Goal: Check status: Check status

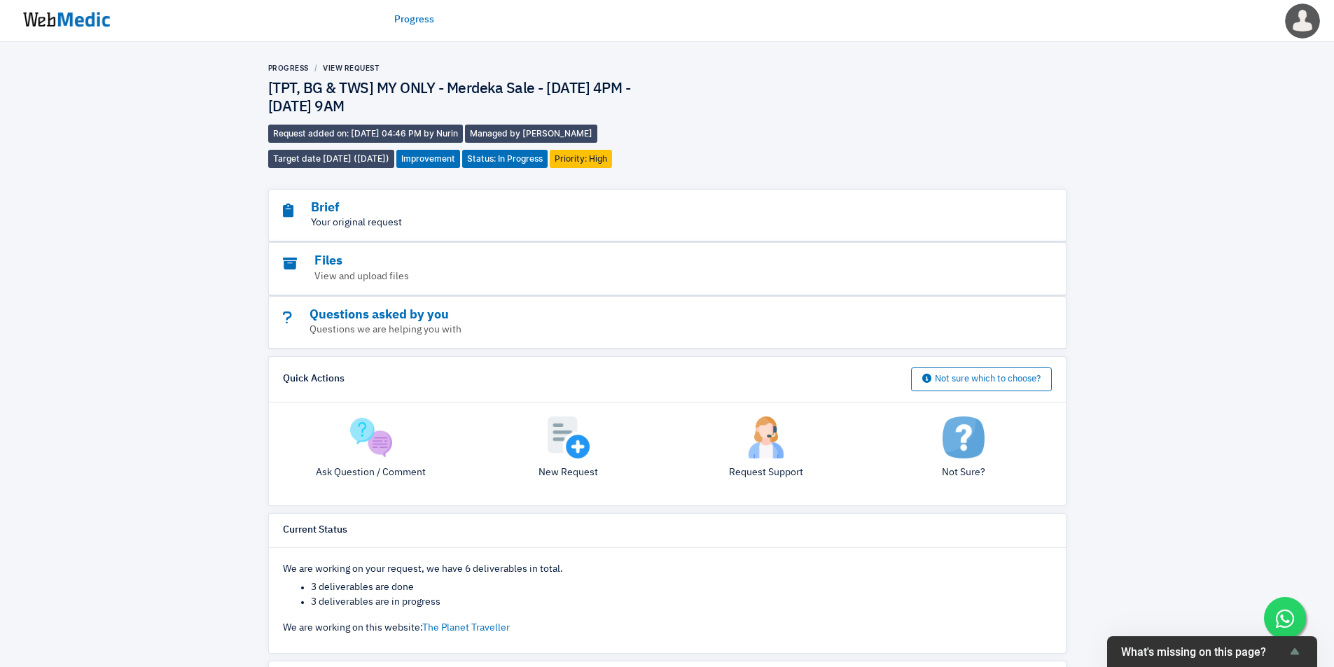
click at [433, 221] on p "Your original request" at bounding box center [629, 223] width 692 height 15
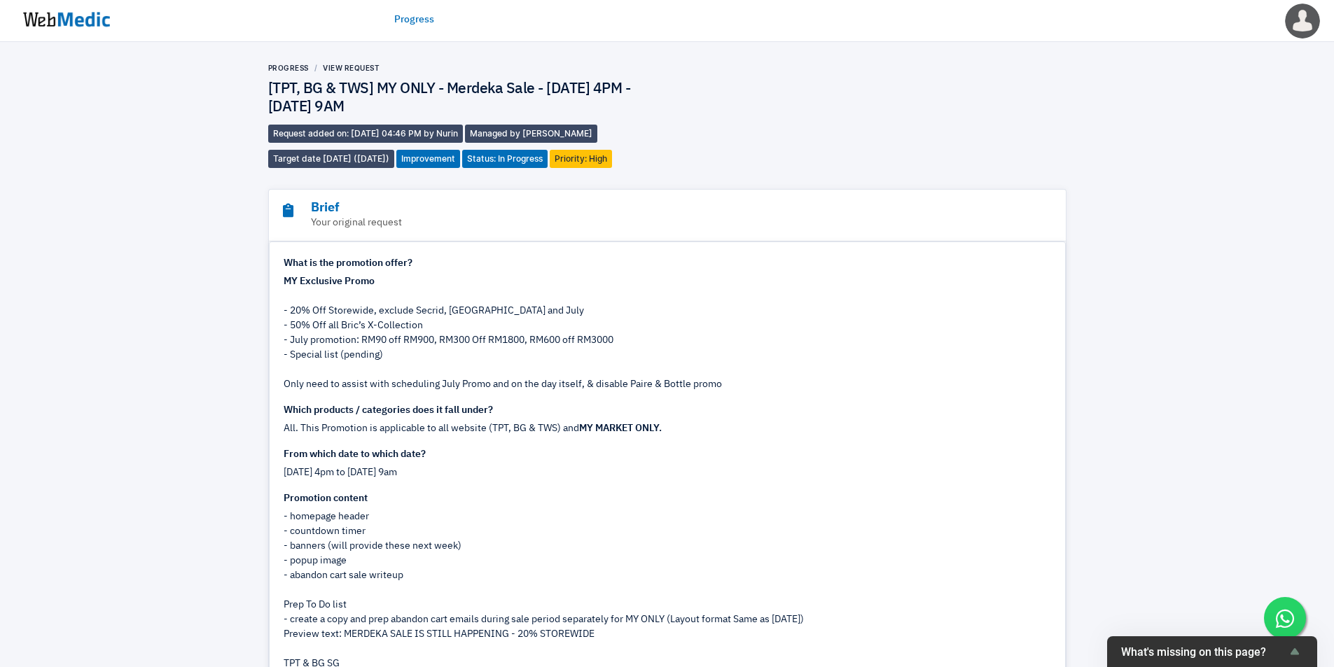
click at [783, 363] on div "MY Exclusive Promo - 20% Off Storewide, exclude Secrid, Miamily and July - 50% …" at bounding box center [667, 333] width 767 height 118
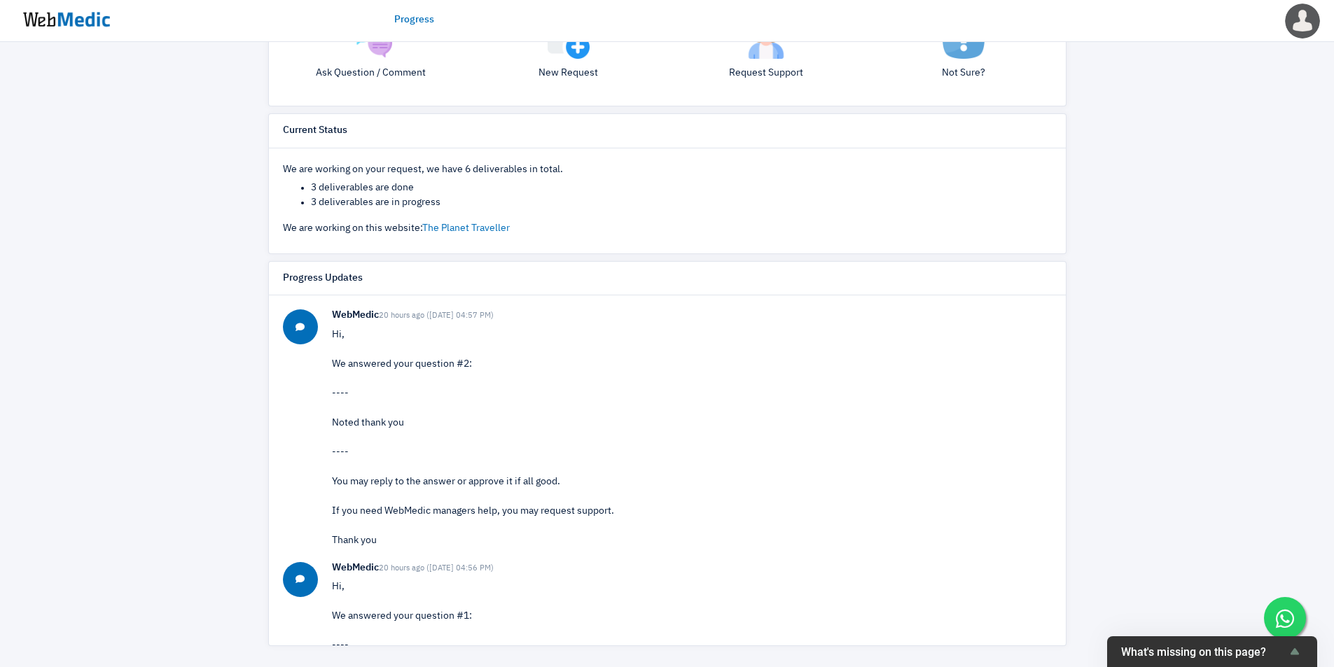
drag, startPoint x: 1201, startPoint y: 387, endPoint x: 1193, endPoint y: 419, distance: 33.1
click at [1202, 389] on div "Progress View Request [TPT, BG & TWS] MY ONLY - Merdeka Sale - [DATE] 4PM - [DA…" at bounding box center [667, 154] width 1334 height 1025
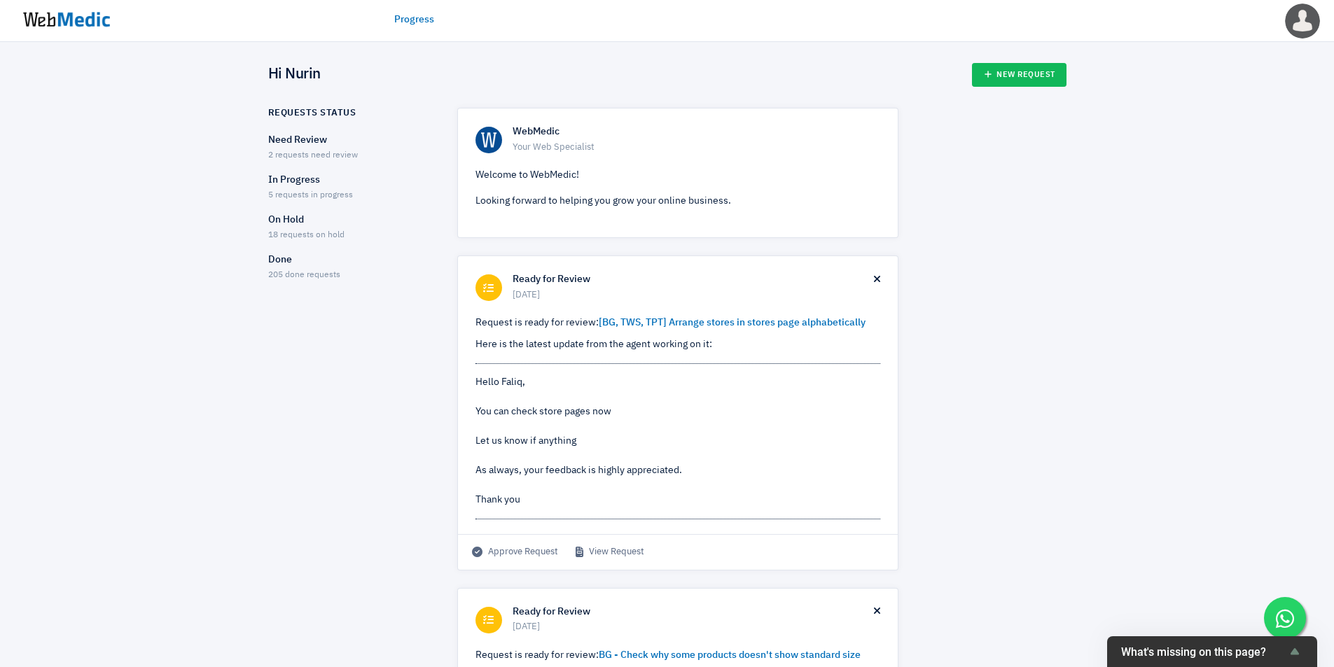
click at [298, 193] on span "5 requests in progress" at bounding box center [310, 195] width 85 height 8
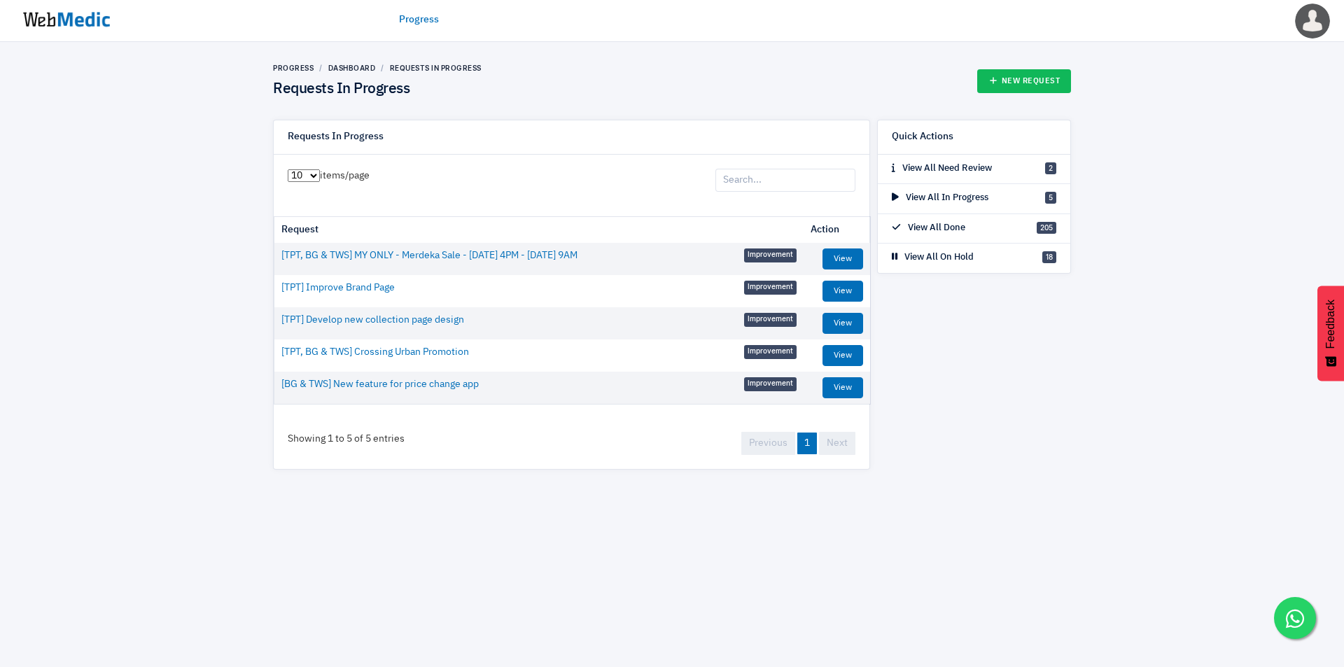
click at [830, 175] on input "search" at bounding box center [786, 181] width 140 height 24
type input "m"
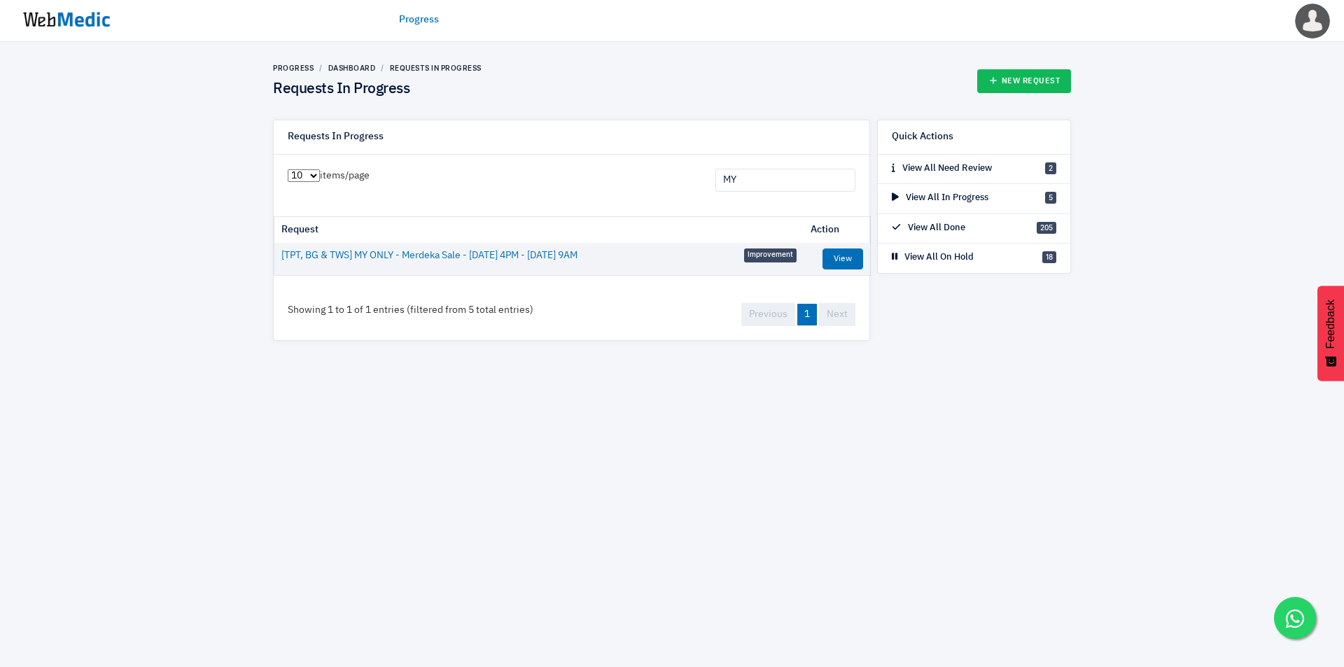
type input "M"
type input "T"
